Goal: Task Accomplishment & Management: Manage account settings

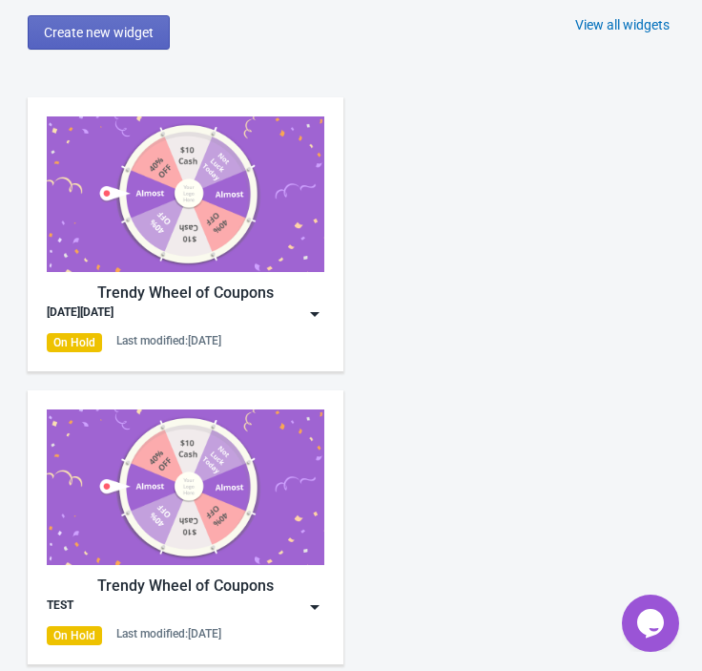
scroll to position [1090, 1]
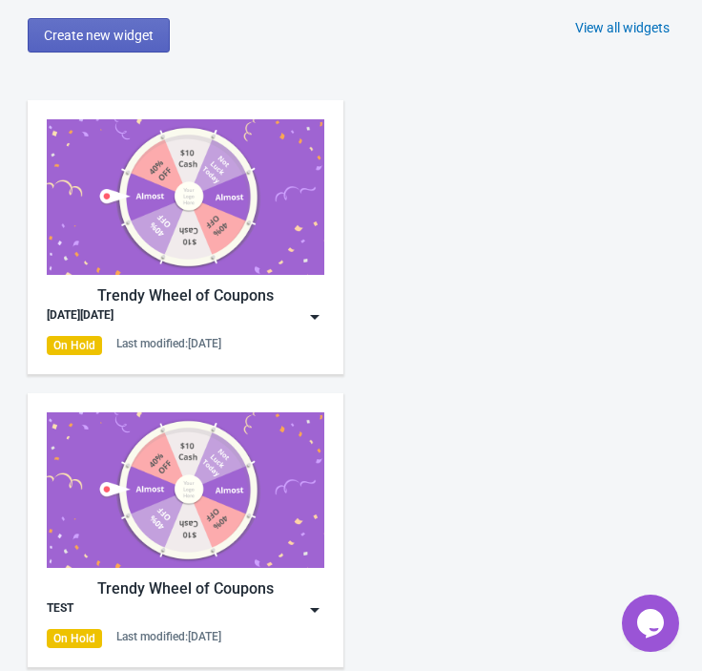
click at [260, 264] on img at bounding box center [186, 196] width 278 height 155
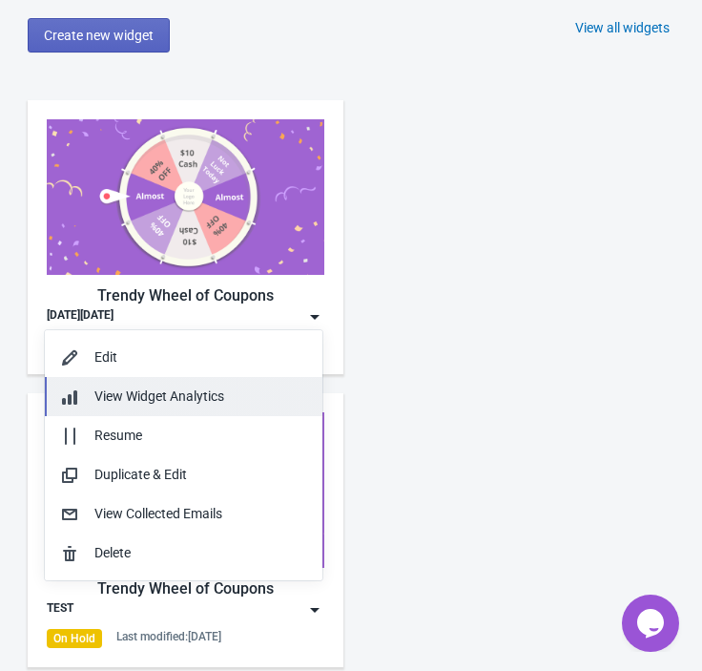
click at [199, 395] on span "View Widget Analytics" at bounding box center [159, 395] width 130 height 15
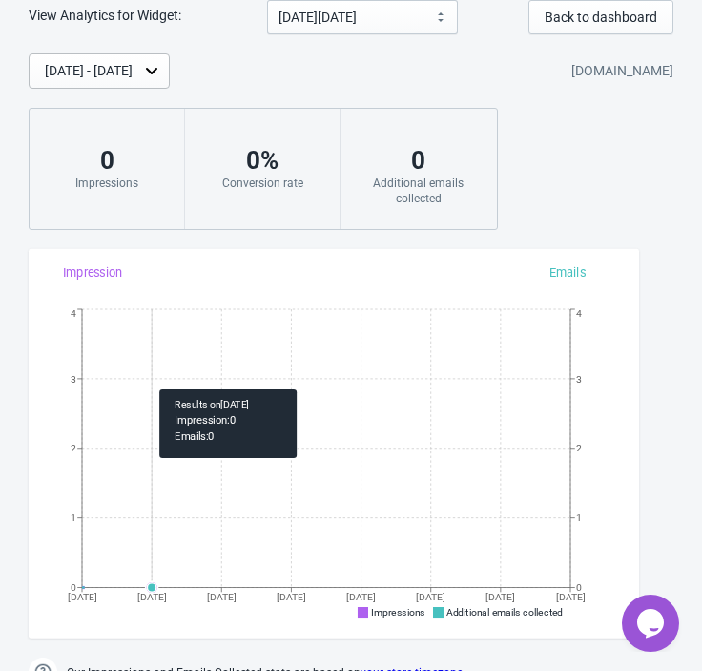
scroll to position [36, 0]
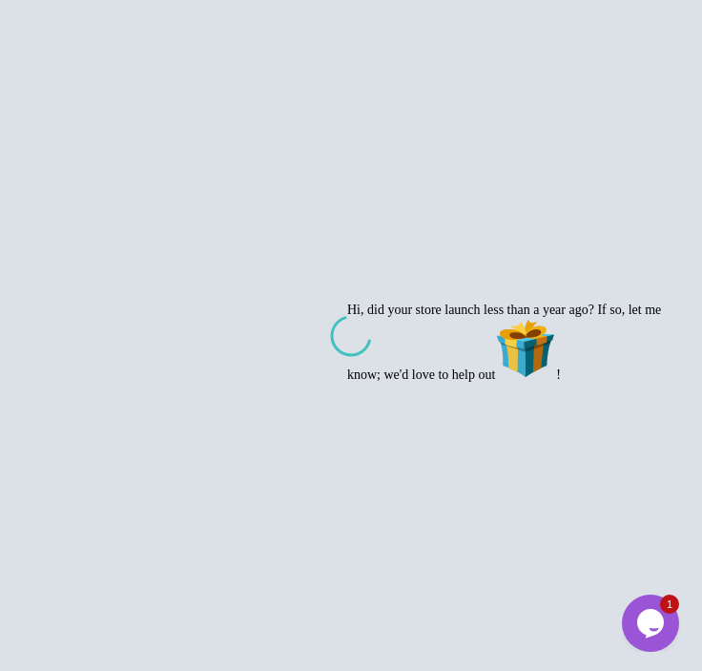
scroll to position [1090, 0]
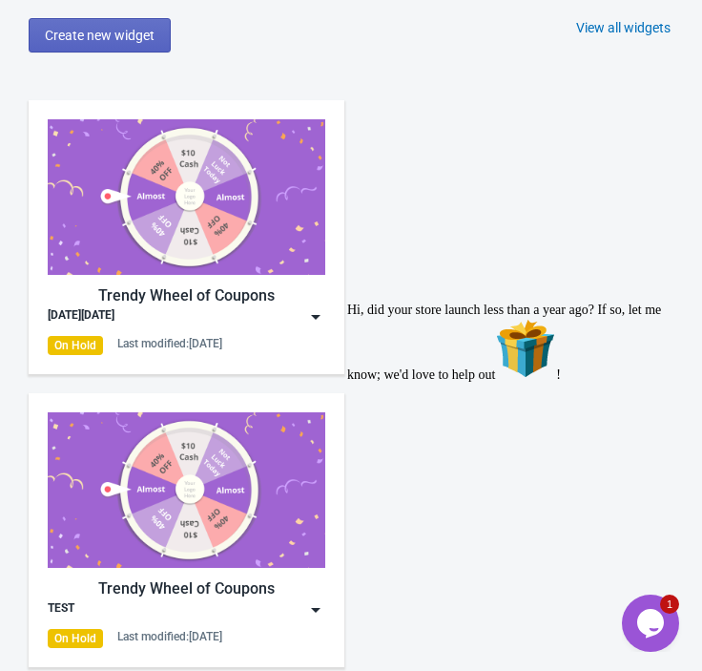
click at [239, 329] on div "Trendy Wheel of Coupons [DATE][DATE] On Hold Last modified: [DATE]" at bounding box center [187, 237] width 278 height 236
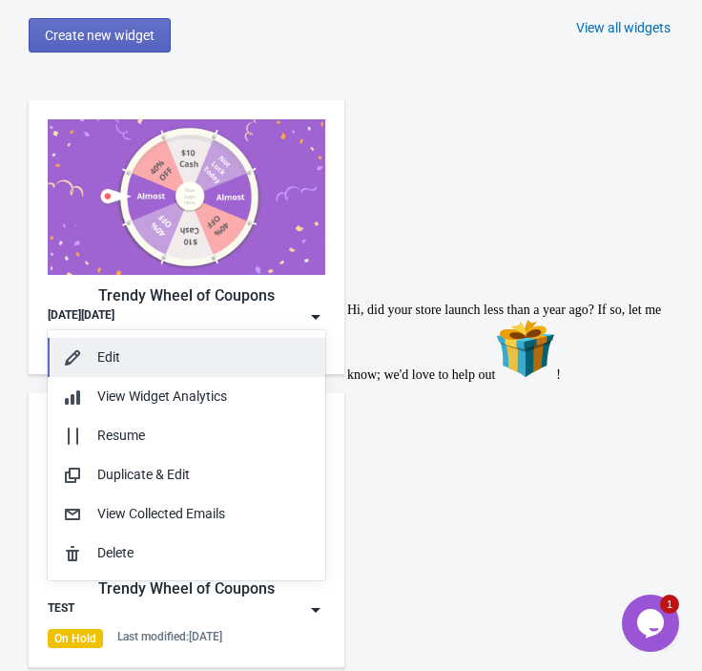
click at [165, 349] on div "Edit" at bounding box center [203, 357] width 213 height 20
